Goal: Use online tool/utility

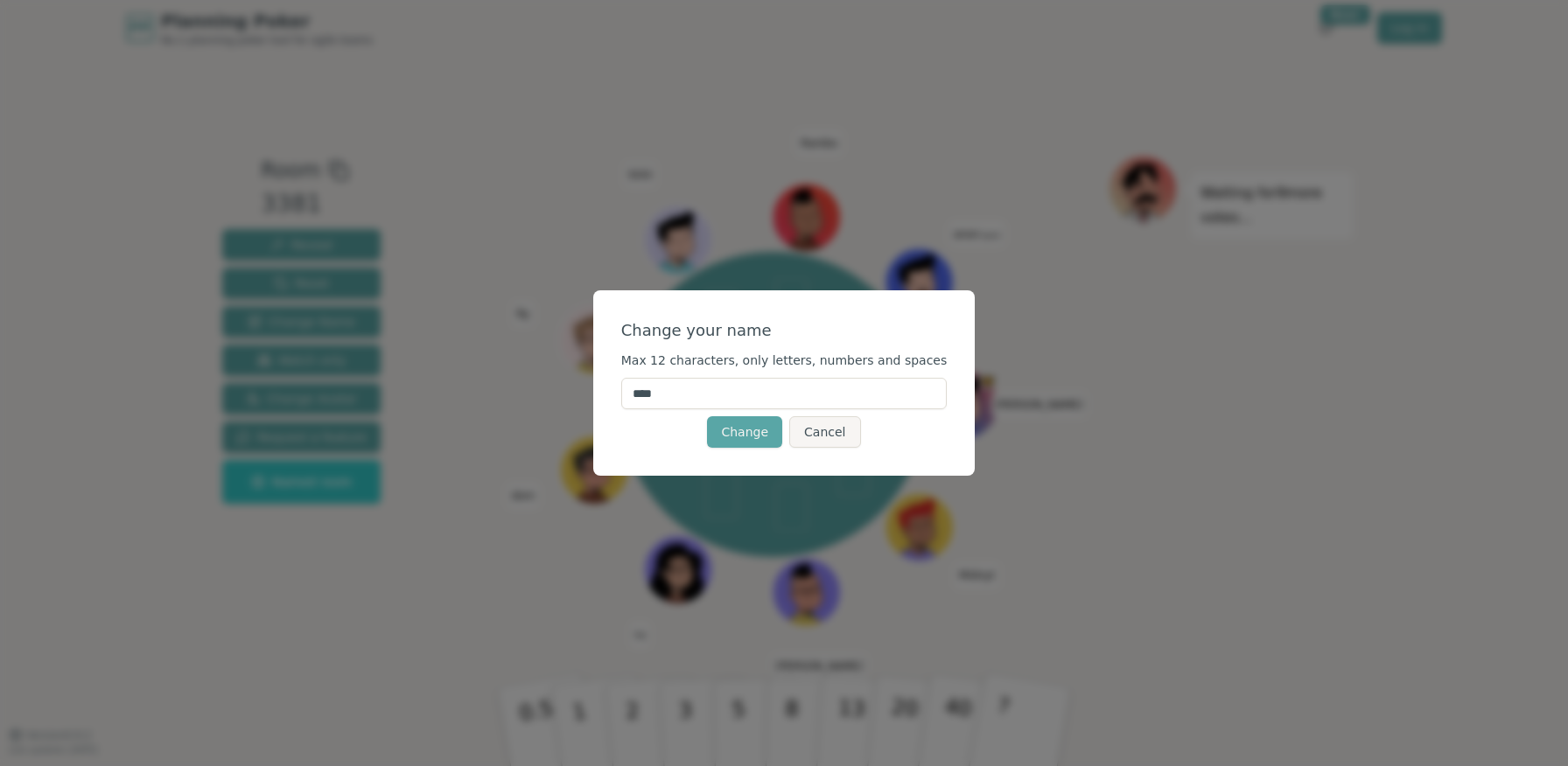
click at [677, 394] on input "****" at bounding box center [784, 394] width 326 height 31
type input "*****"
click at [732, 440] on button "Change" at bounding box center [744, 432] width 75 height 31
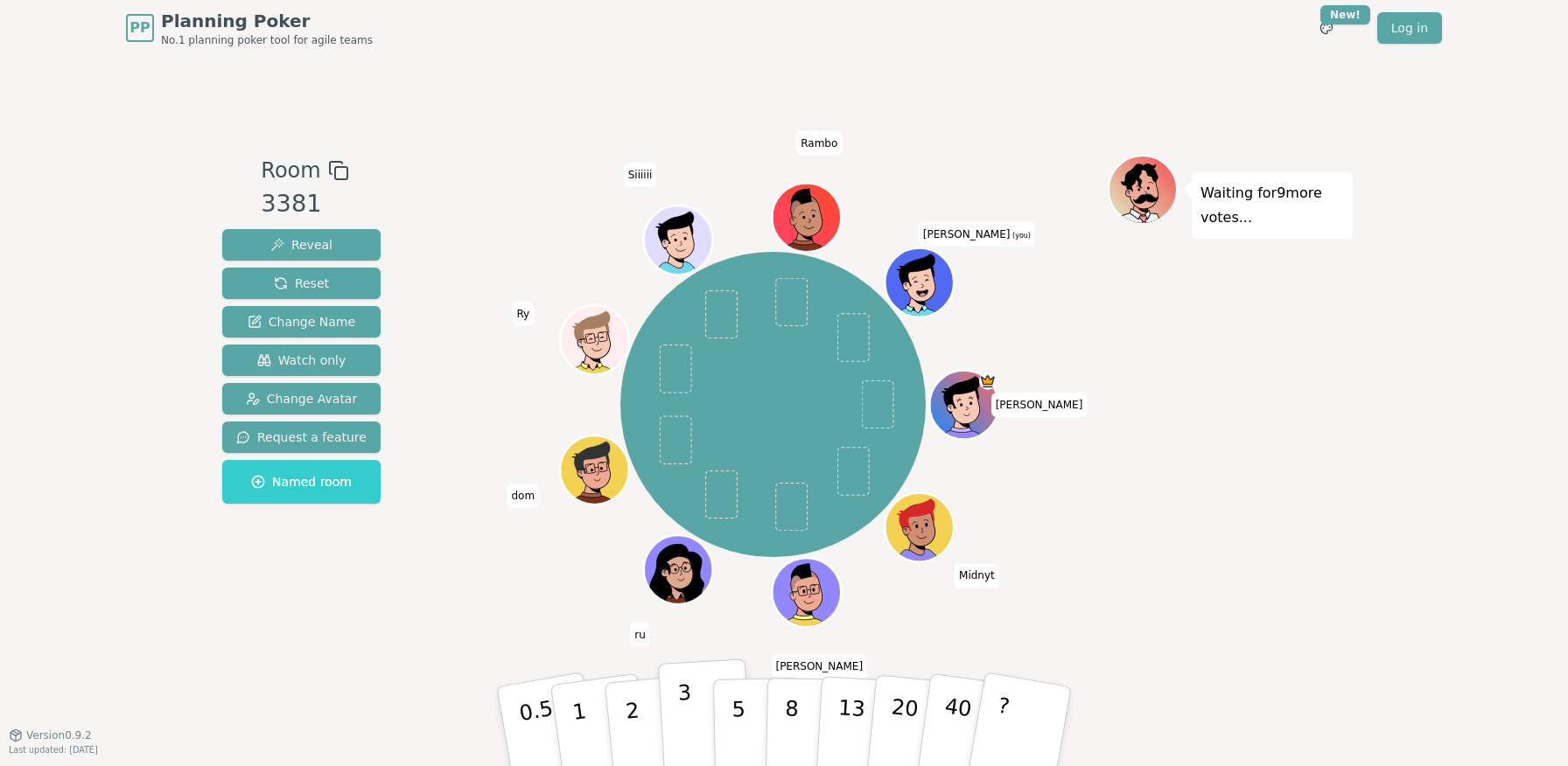
click at [693, 710] on button "3" at bounding box center [705, 727] width 95 height 137
click at [734, 706] on p "5" at bounding box center [739, 727] width 15 height 94
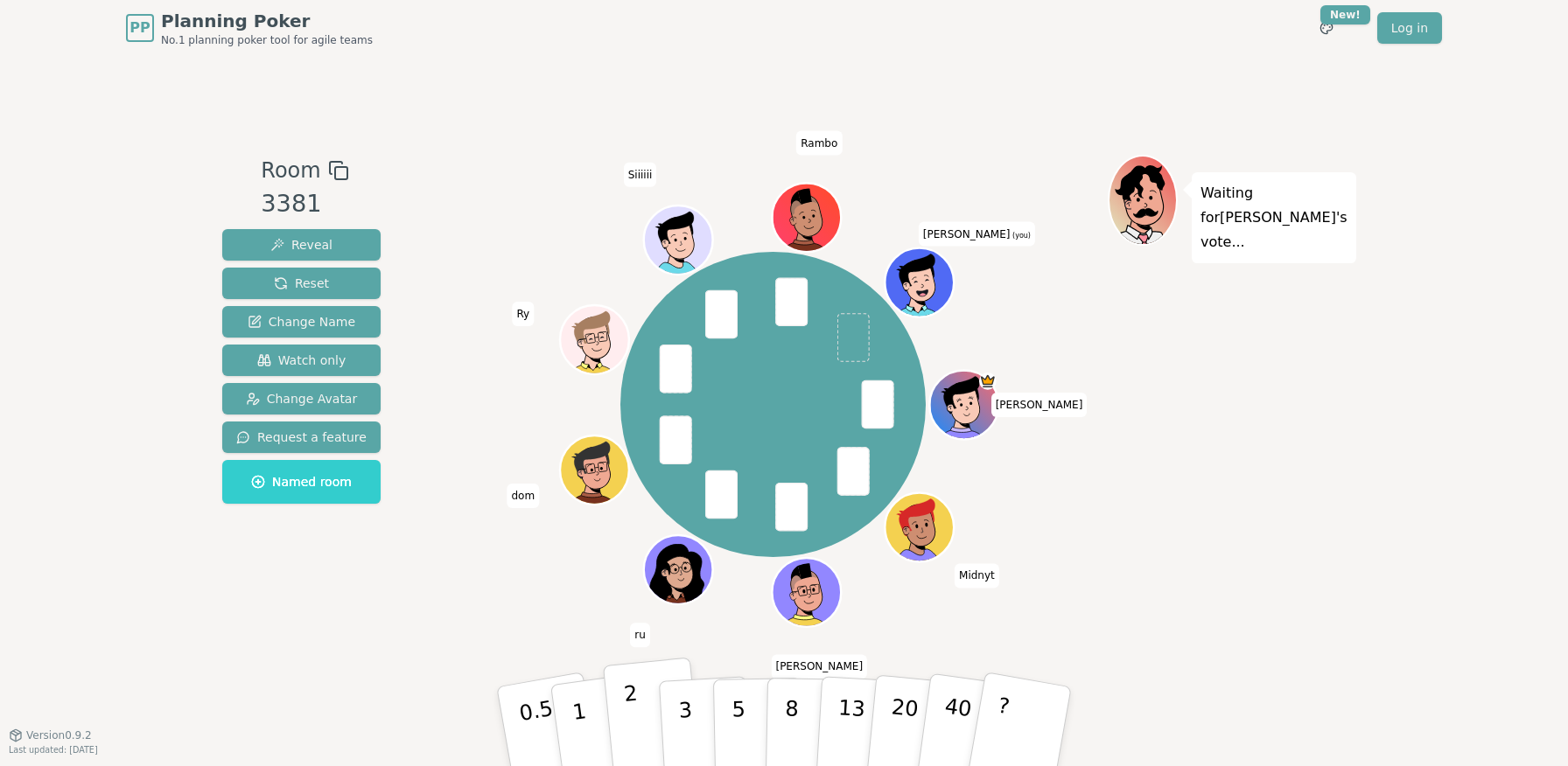
click at [633, 700] on p "2" at bounding box center [634, 728] width 23 height 95
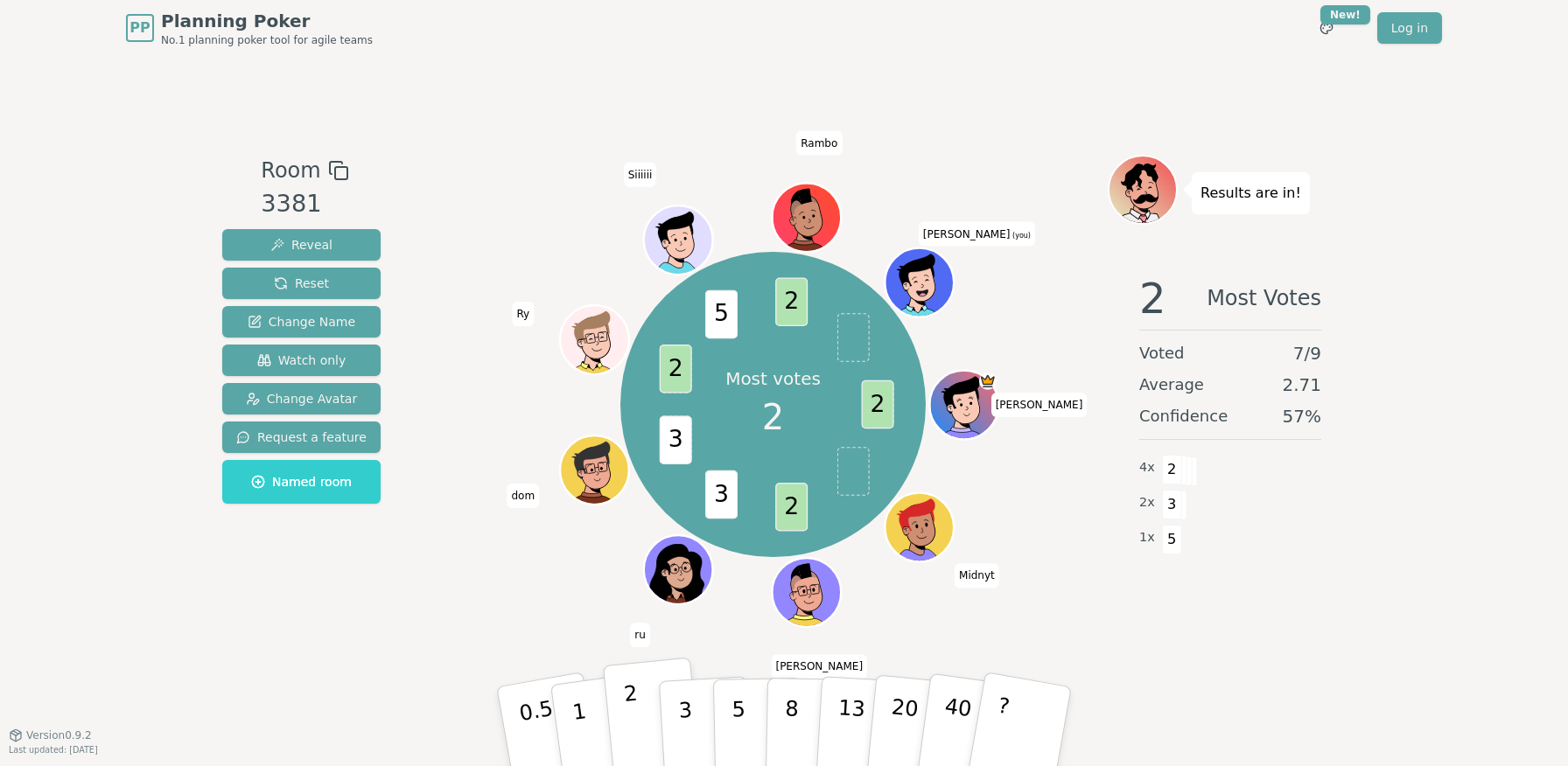
click at [639, 741] on p "2" at bounding box center [634, 728] width 23 height 95
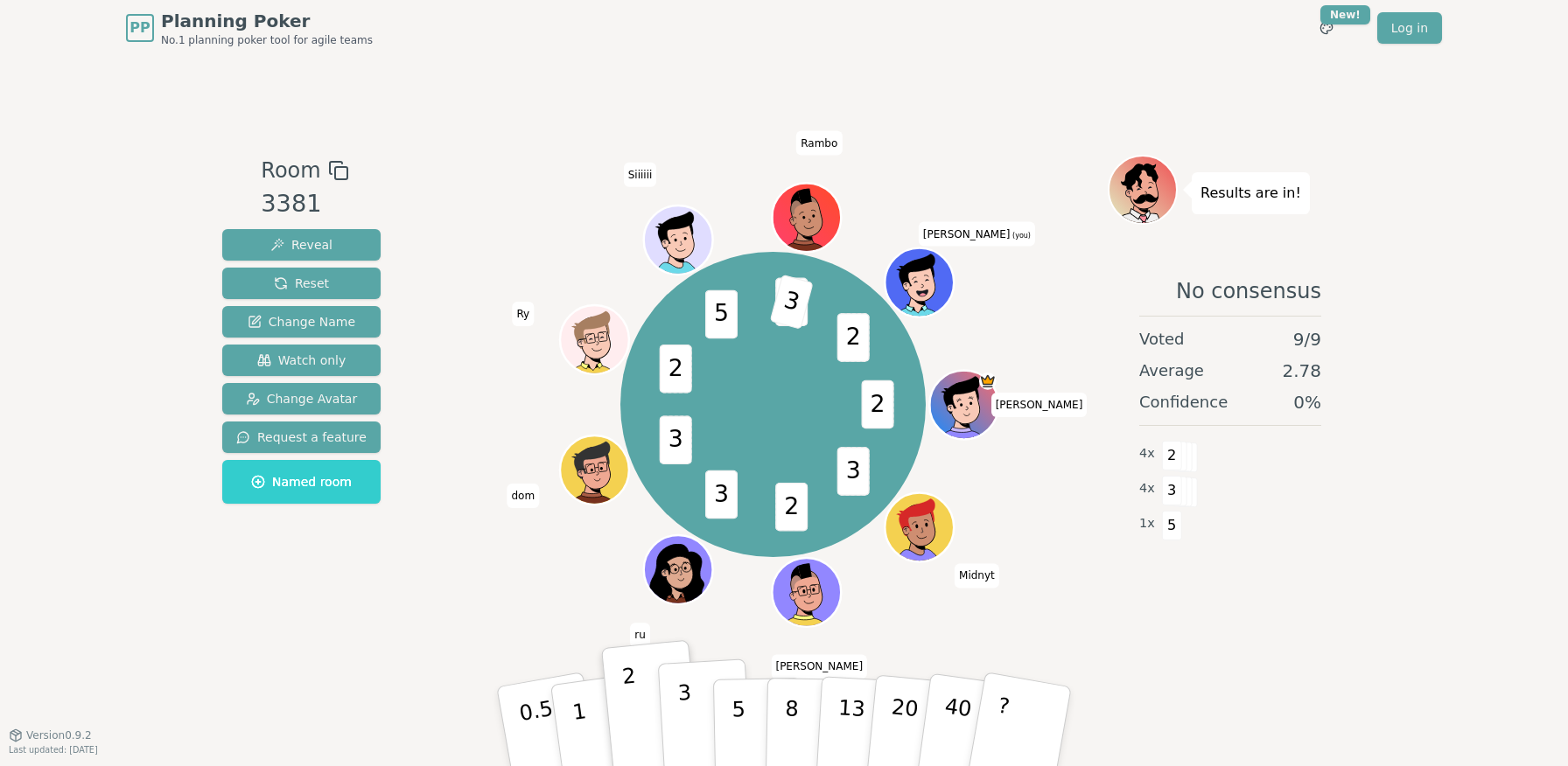
click at [692, 711] on button "3" at bounding box center [705, 727] width 95 height 137
click at [692, 716] on button "3" at bounding box center [705, 727] width 95 height 137
click at [593, 721] on button "1" at bounding box center [600, 726] width 104 height 141
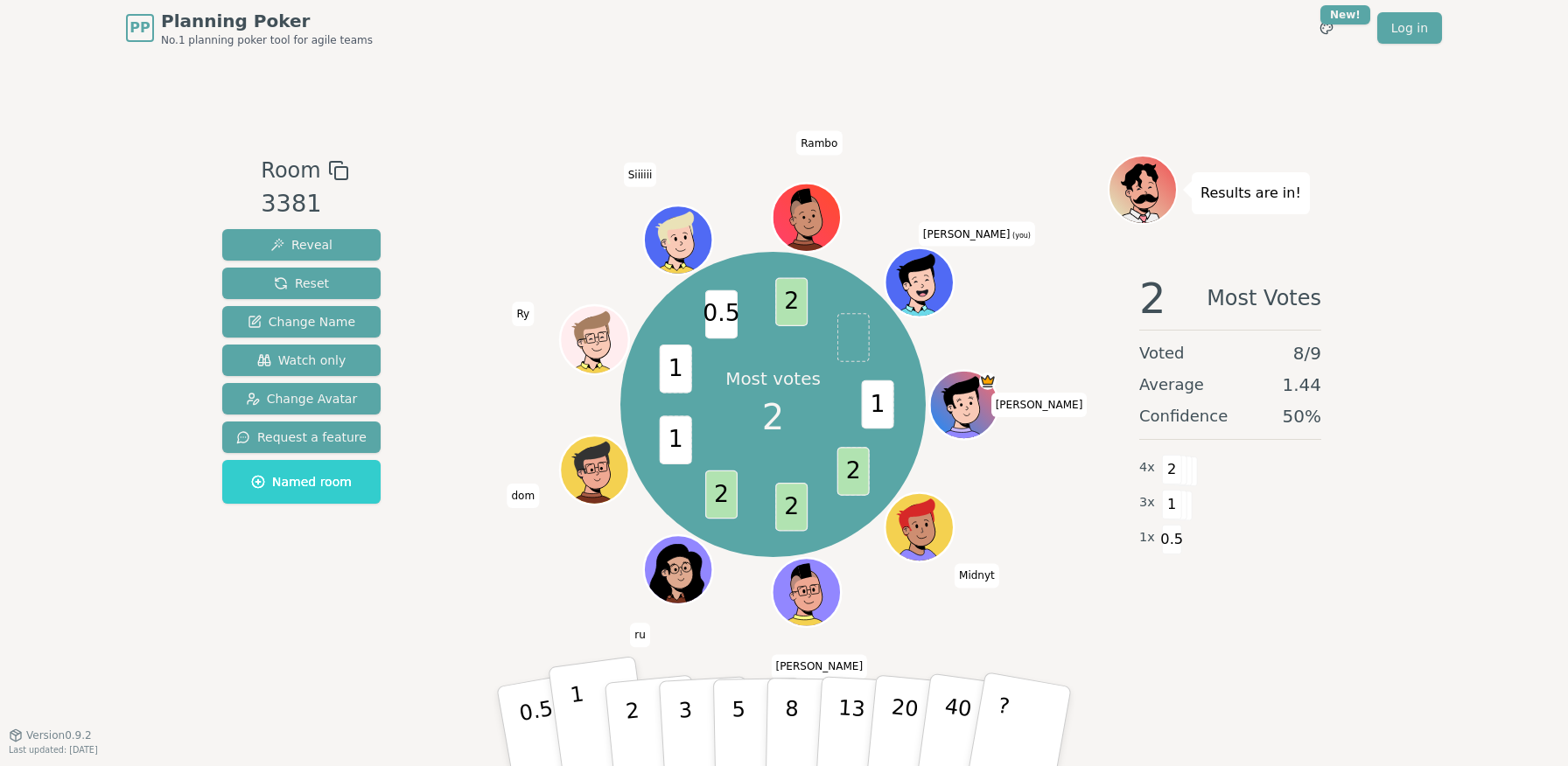
click at [582, 713] on button "1" at bounding box center [600, 726] width 104 height 141
